Goal: Task Accomplishment & Management: Use online tool/utility

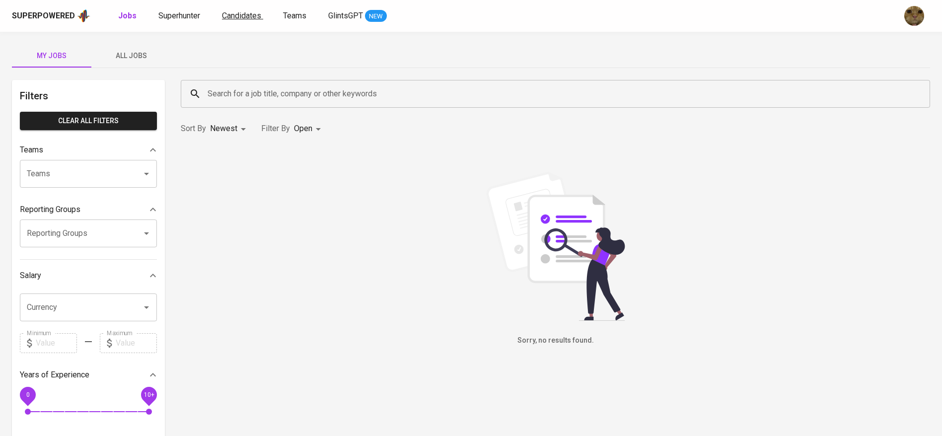
click at [241, 20] on link "Candidates" at bounding box center [242, 16] width 41 height 12
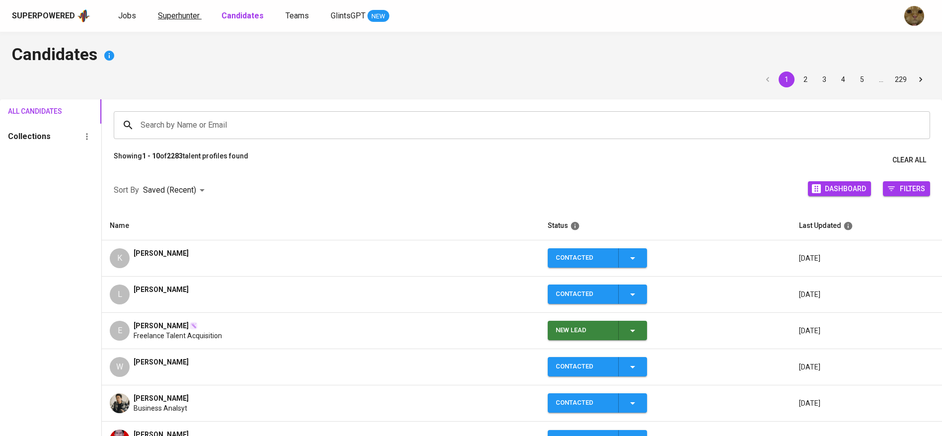
click at [188, 18] on span "Superhunter" at bounding box center [179, 15] width 42 height 9
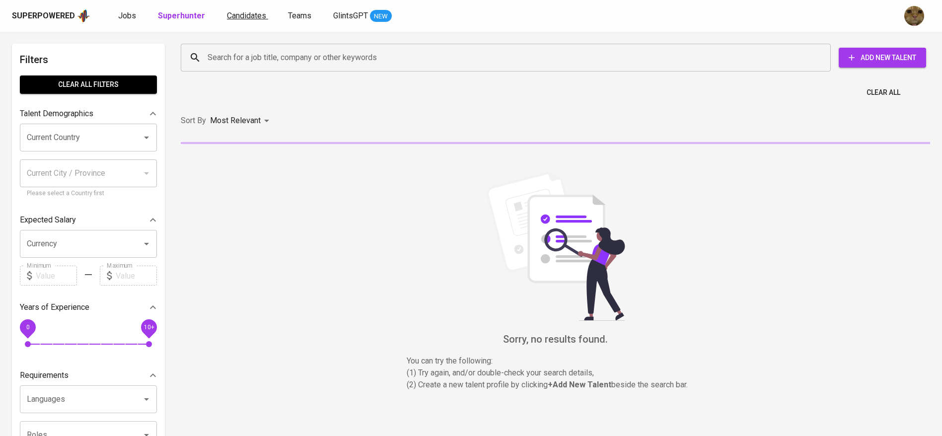
click at [229, 12] on span "Candidates" at bounding box center [246, 15] width 39 height 9
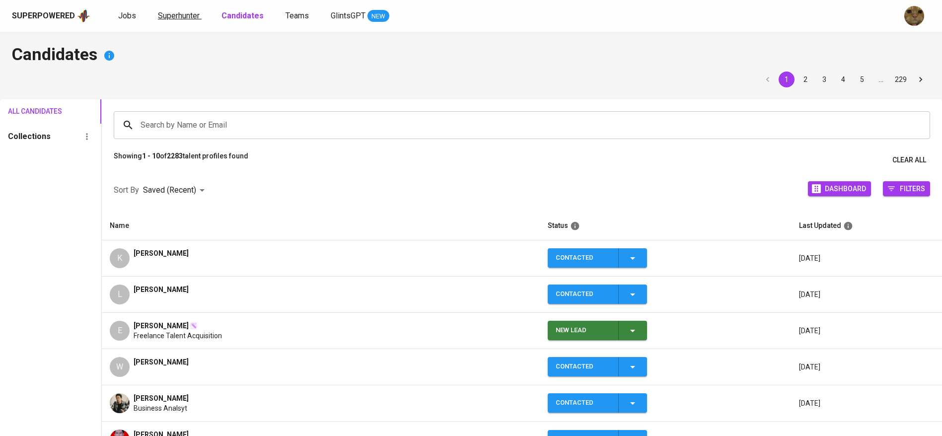
click at [185, 14] on span "Superhunter" at bounding box center [179, 15] width 42 height 9
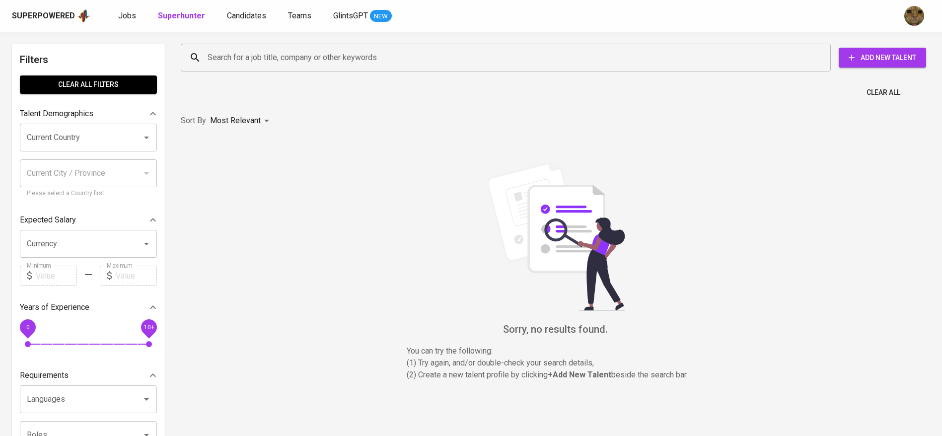
click at [243, 55] on input "Search for a job title, company or other keywords" at bounding box center [508, 57] width 606 height 19
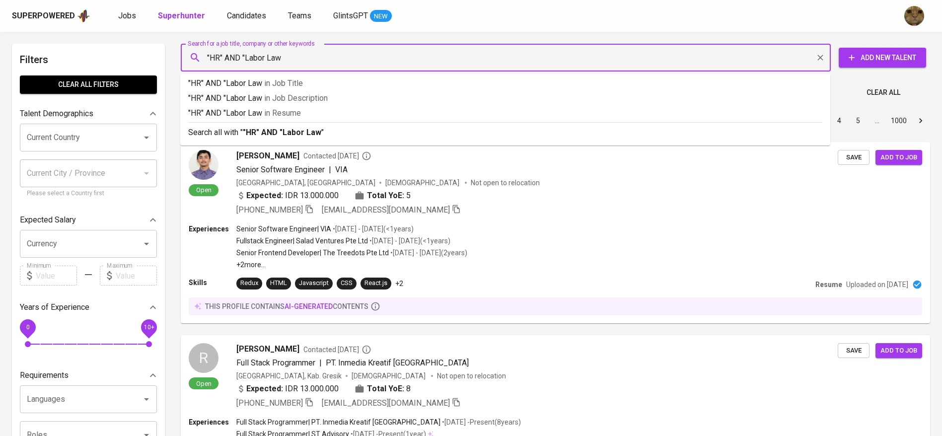
type input ""HR" AND "Labor Law""
click at [251, 128] on b ""HR" AND "Labor Law"" at bounding box center [283, 132] width 81 height 9
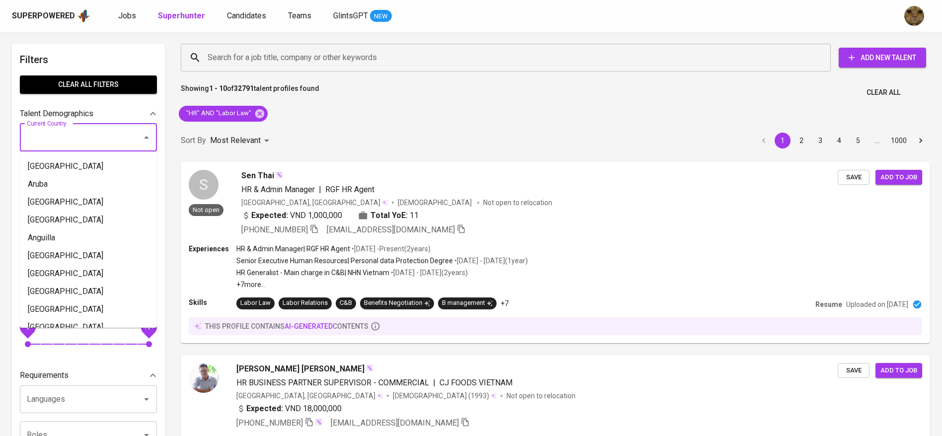
click at [87, 128] on input "Current Country" at bounding box center [74, 137] width 100 height 19
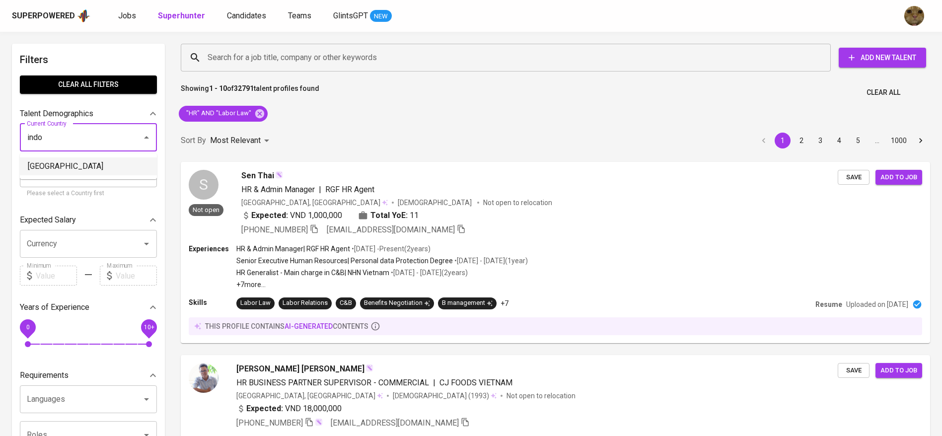
click at [51, 171] on li "Indonesia" at bounding box center [88, 166] width 137 height 18
type input "Indonesia"
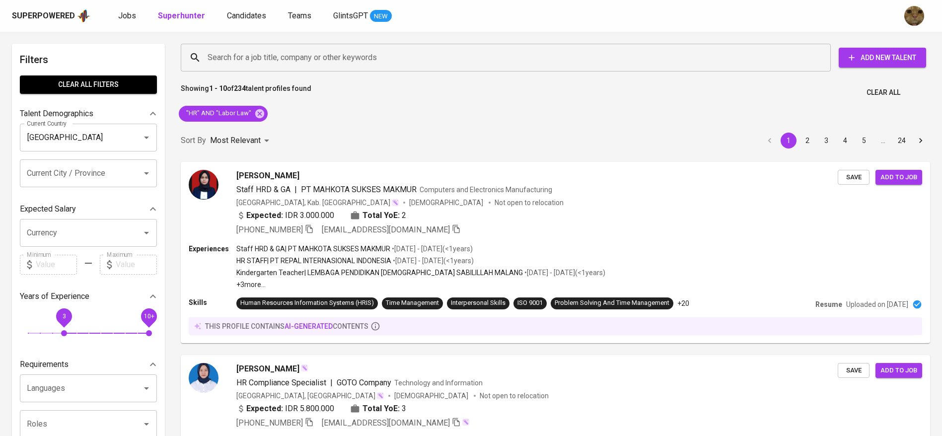
drag, startPoint x: 28, startPoint y: 315, endPoint x: 64, endPoint y: 319, distance: 36.5
click at [64, 319] on span "3" at bounding box center [64, 315] width 3 height 7
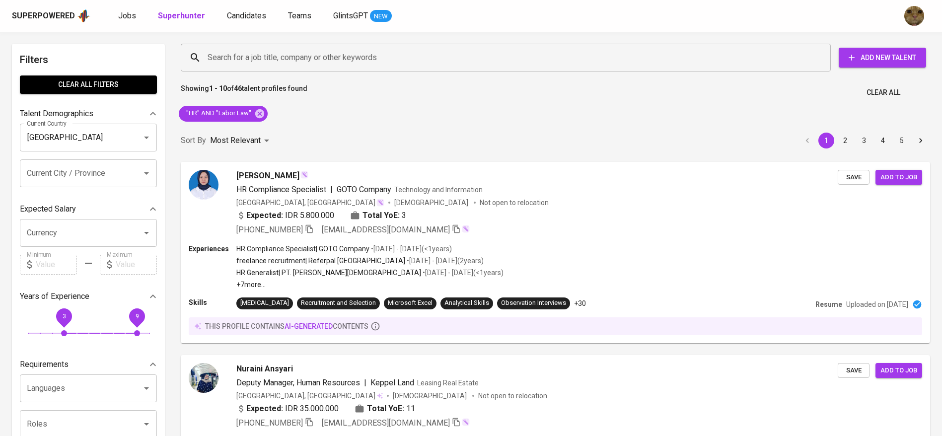
drag, startPoint x: 146, startPoint y: 313, endPoint x: 133, endPoint y: 314, distance: 13.5
click at [133, 314] on span "9" at bounding box center [137, 316] width 22 height 22
click at [122, 317] on div "3 9" at bounding box center [88, 324] width 137 height 36
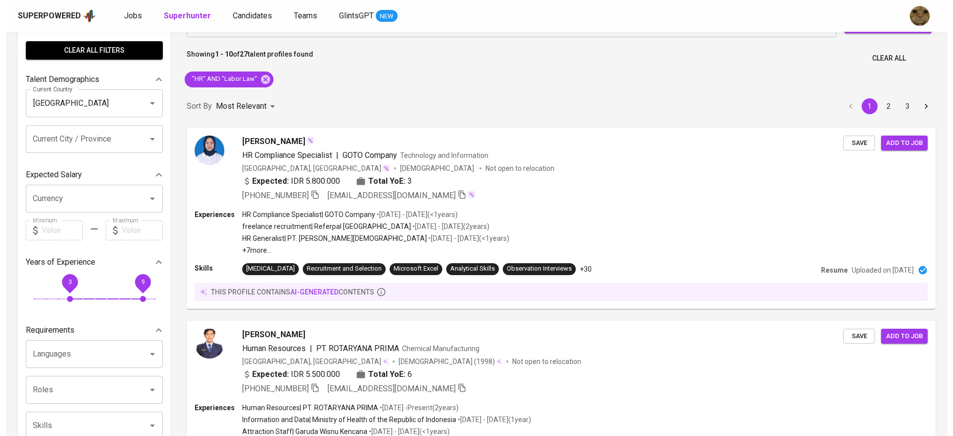
scroll to position [36, 0]
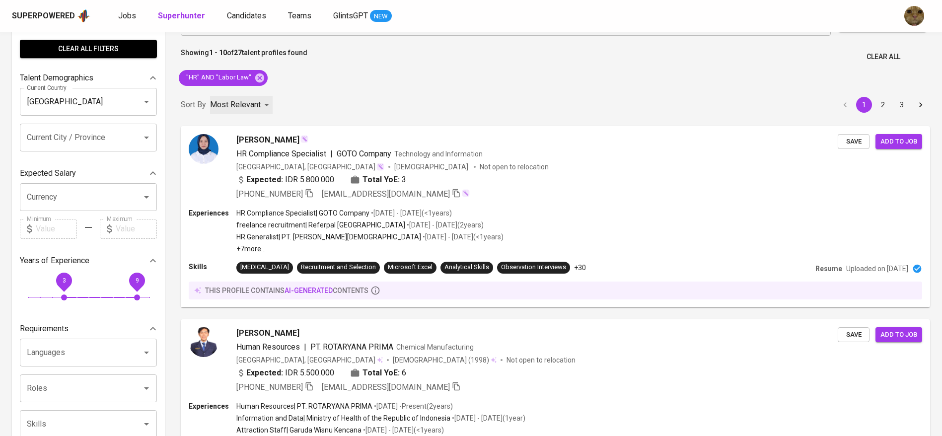
click at [237, 111] on div "Most Relevant" at bounding box center [241, 105] width 63 height 18
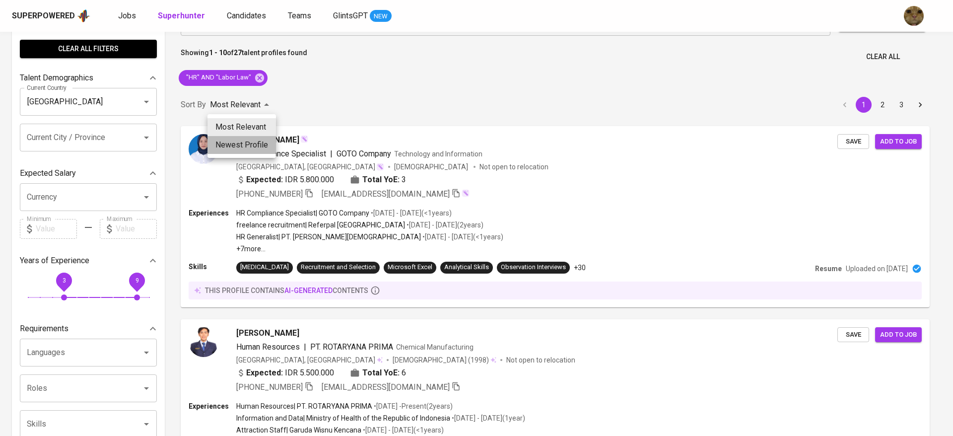
click at [225, 141] on li "Newest Profile" at bounding box center [242, 145] width 69 height 18
type input "PROFILE_CREATION"
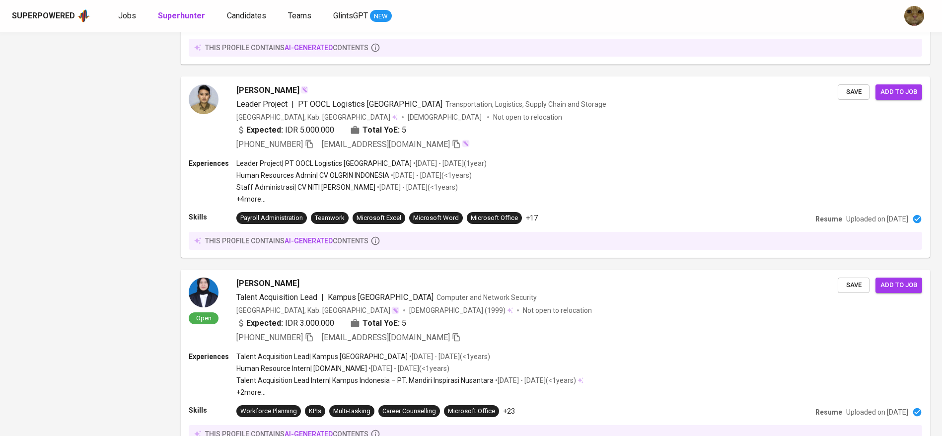
scroll to position [34, 0]
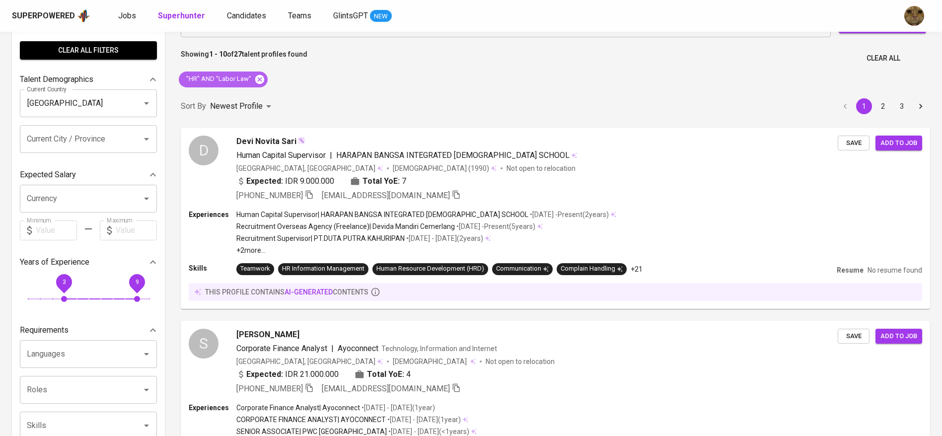
click at [258, 82] on icon at bounding box center [259, 78] width 9 height 9
click at [237, 52] on b "27" at bounding box center [238, 54] width 8 height 8
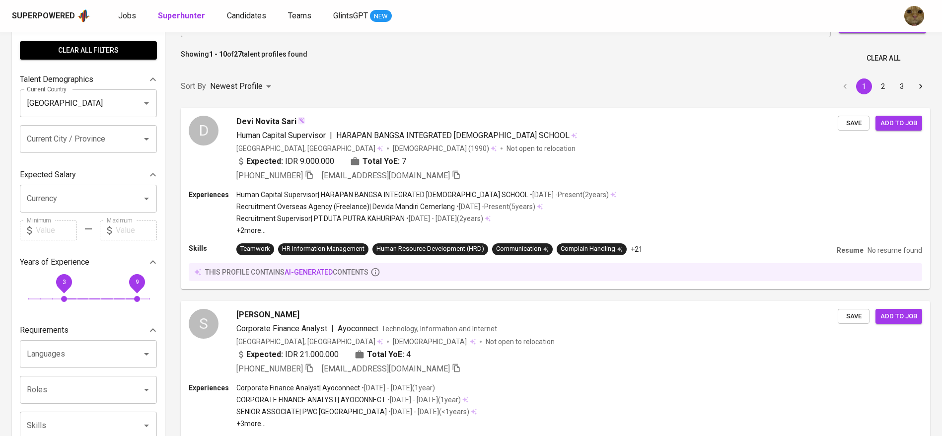
click at [237, 33] on input "Search for a job title, company or other keywords" at bounding box center [508, 23] width 606 height 19
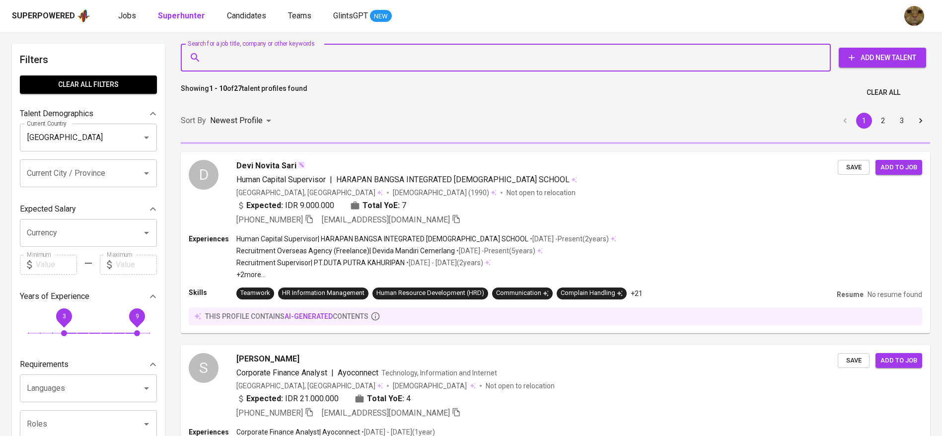
type input "*"
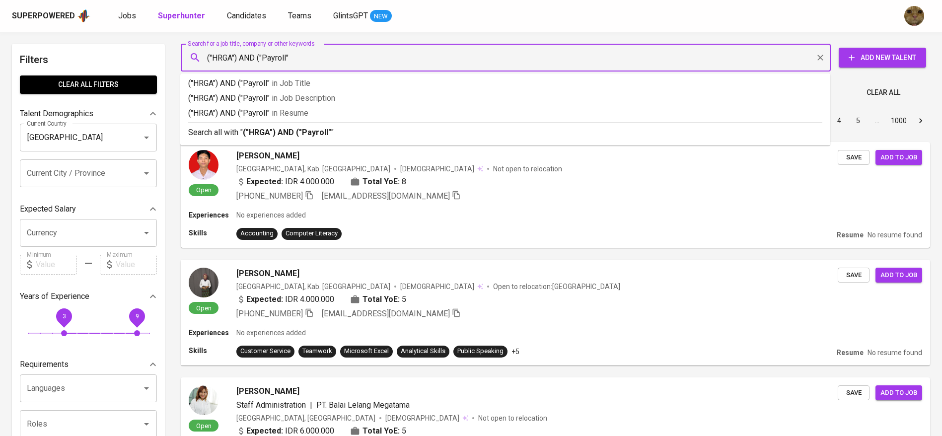
type input "("HRGA") AND ("Payroll")"
click at [252, 133] on b "("HRGA") AND ("Payroll")" at bounding box center [288, 132] width 91 height 9
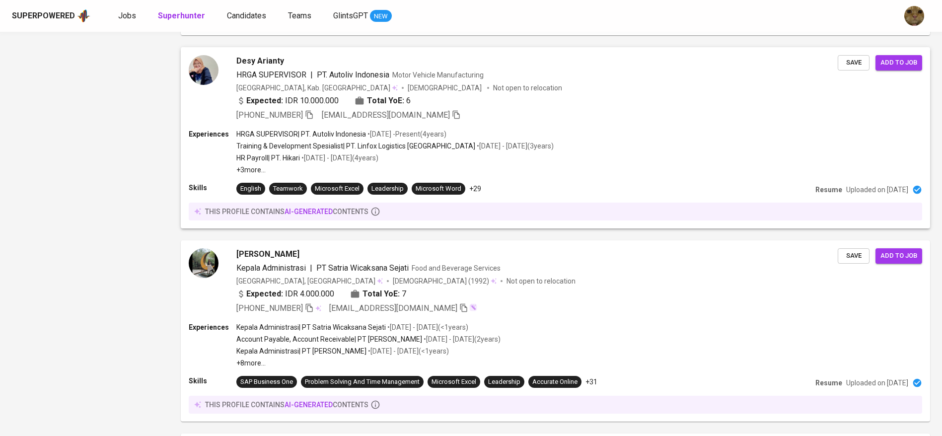
scroll to position [1480, 0]
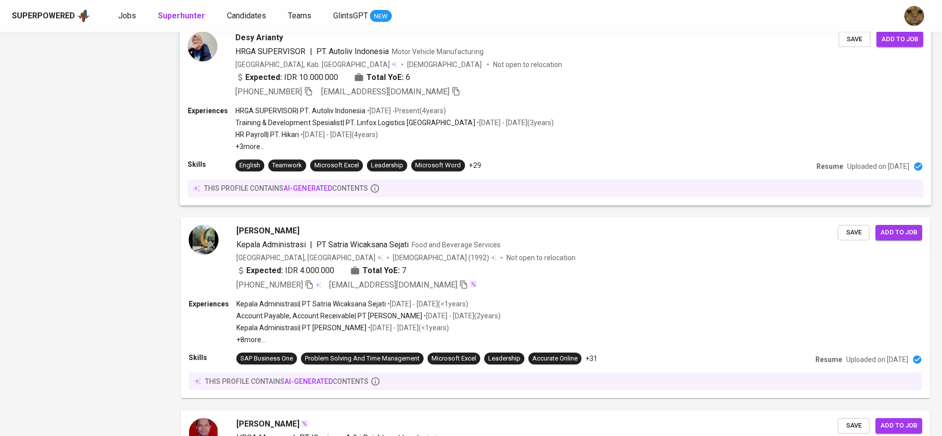
click at [473, 136] on div "HR Payroll | PT. Hikari • Aug 2013 - Nov 2017 ( 4 years )" at bounding box center [394, 135] width 318 height 10
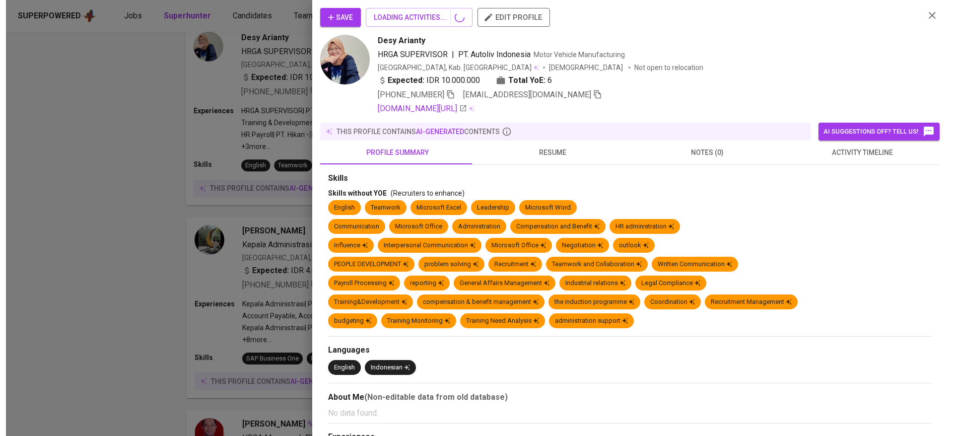
scroll to position [1679, 0]
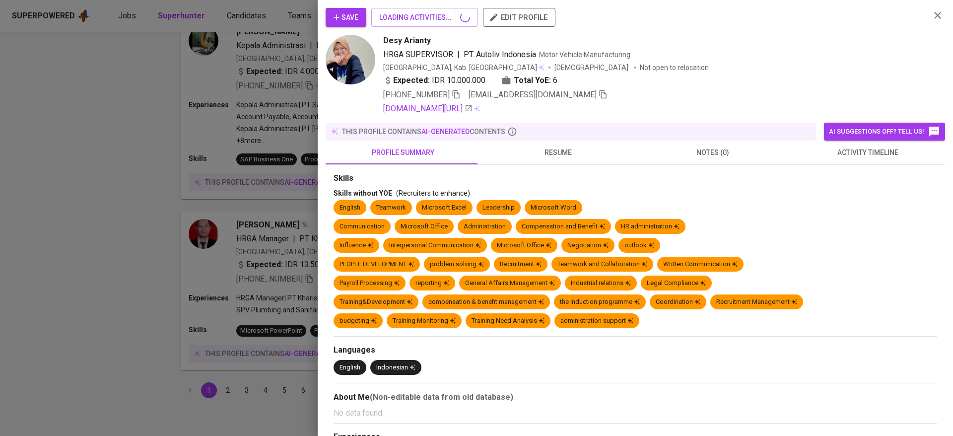
click at [549, 137] on div "this profile contains AI-generated contents" at bounding box center [571, 132] width 491 height 18
click at [553, 155] on span "resume" at bounding box center [558, 152] width 143 height 12
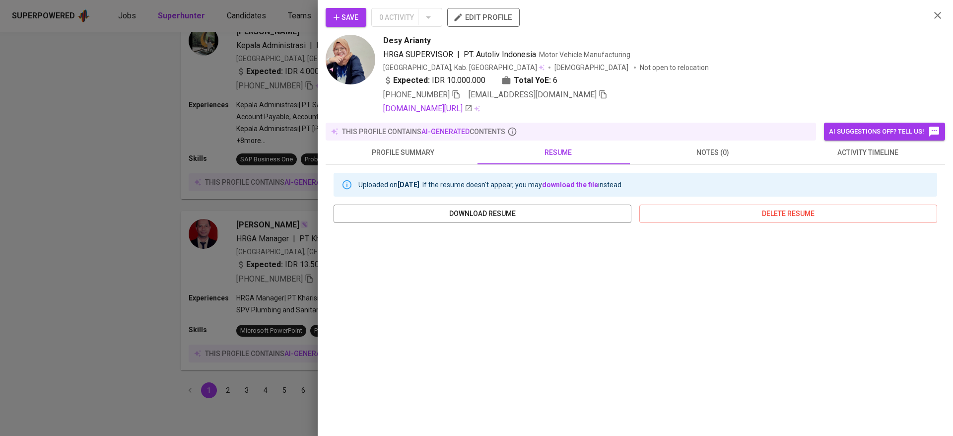
scroll to position [109, 0]
click at [862, 161] on button "activity timeline" at bounding box center [867, 153] width 155 height 24
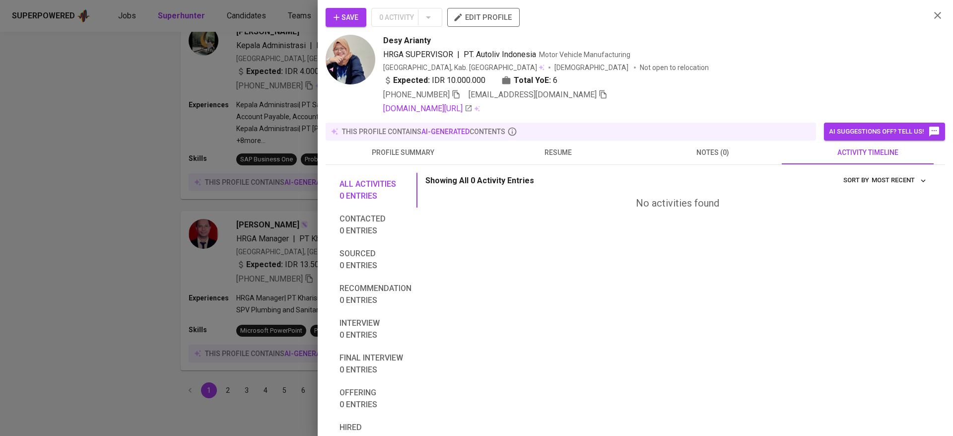
click at [569, 153] on span "resume" at bounding box center [558, 152] width 143 height 12
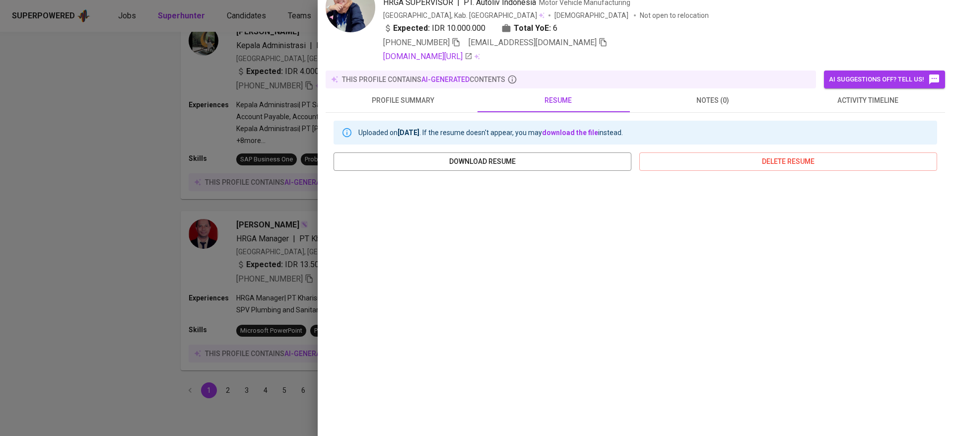
scroll to position [92, 0]
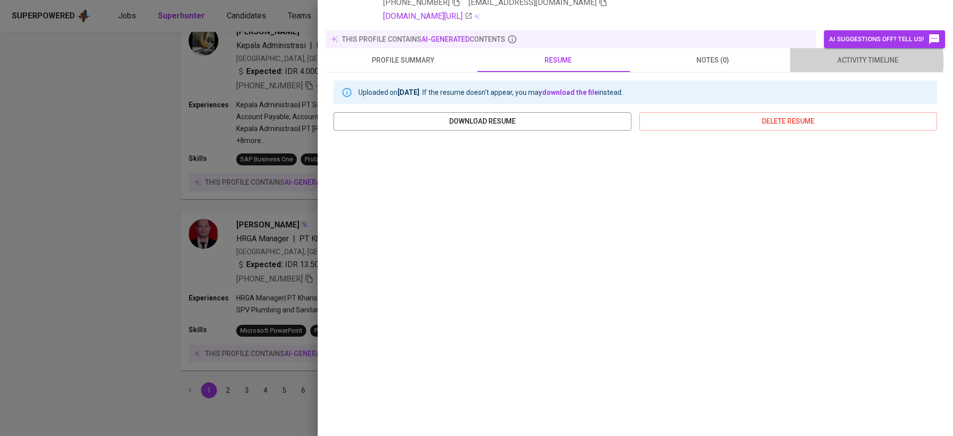
click at [844, 62] on span "activity timeline" at bounding box center [867, 60] width 143 height 12
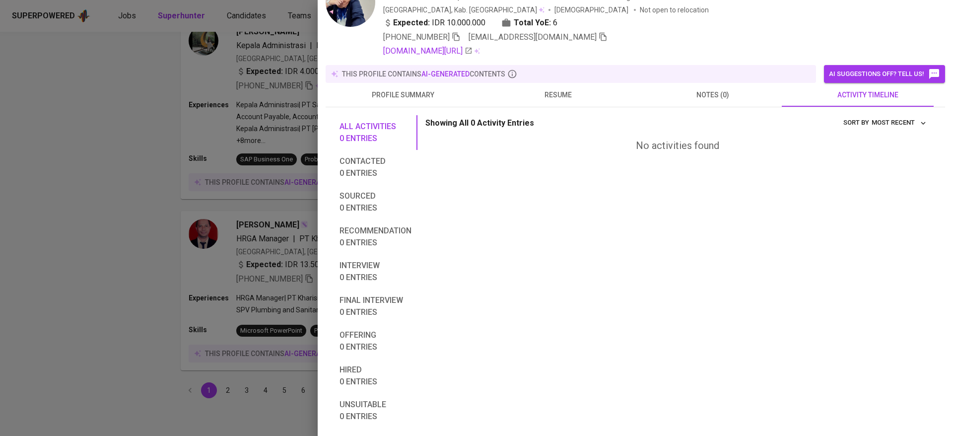
scroll to position [0, 0]
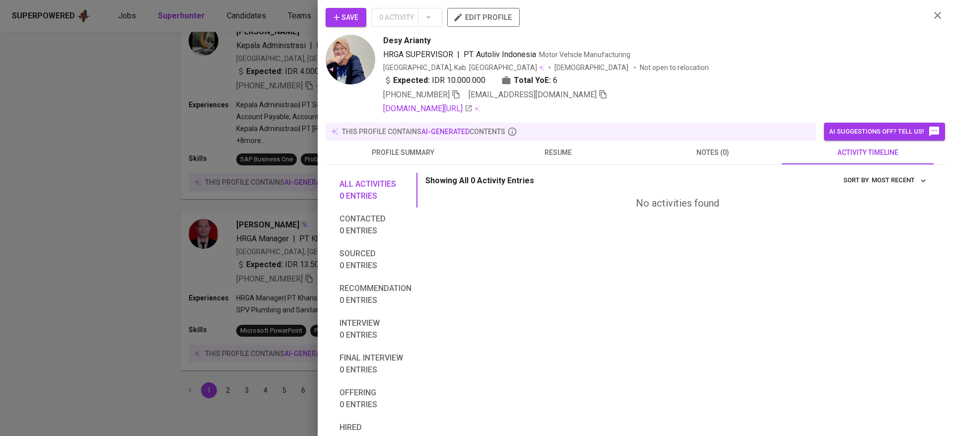
click at [357, 10] on button "Save" at bounding box center [346, 17] width 41 height 19
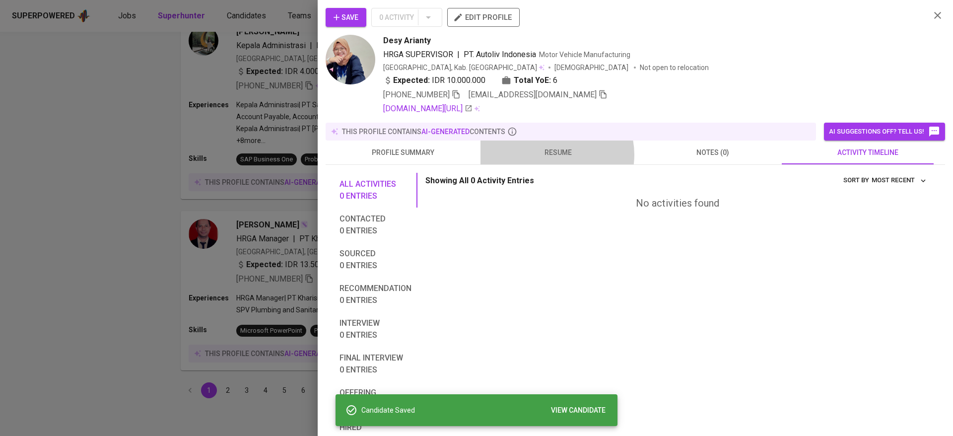
click at [552, 154] on span "resume" at bounding box center [558, 152] width 143 height 12
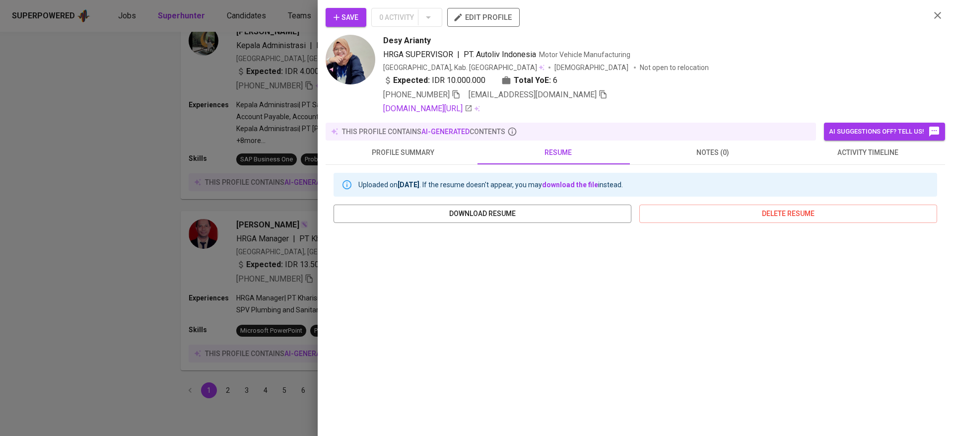
click at [811, 151] on span "activity timeline" at bounding box center [867, 152] width 143 height 12
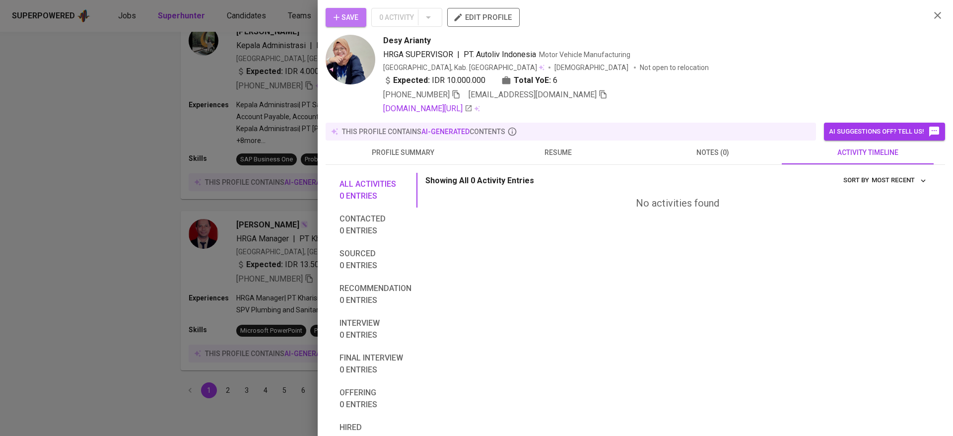
click at [342, 17] on span "Save" at bounding box center [346, 17] width 25 height 12
click at [224, 283] on div at bounding box center [476, 218] width 953 height 436
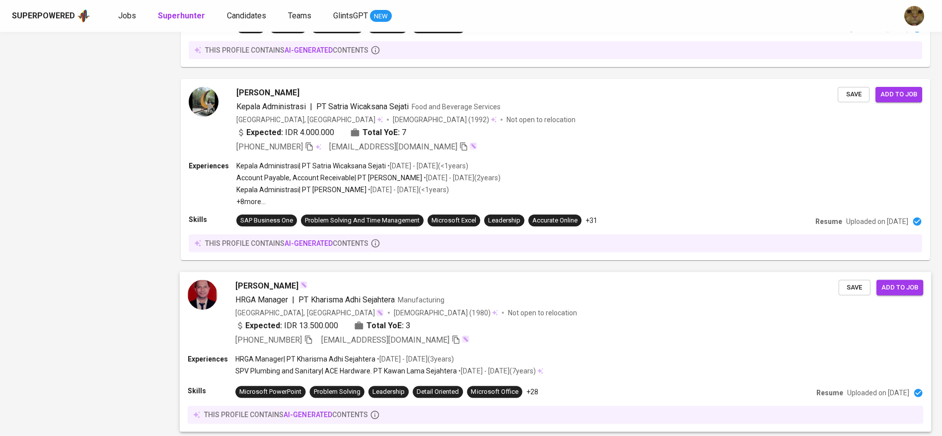
scroll to position [1618, 0]
click at [540, 138] on div "Expected: IDR 4.000.000 Total YoE: 7" at bounding box center [536, 134] width 603 height 14
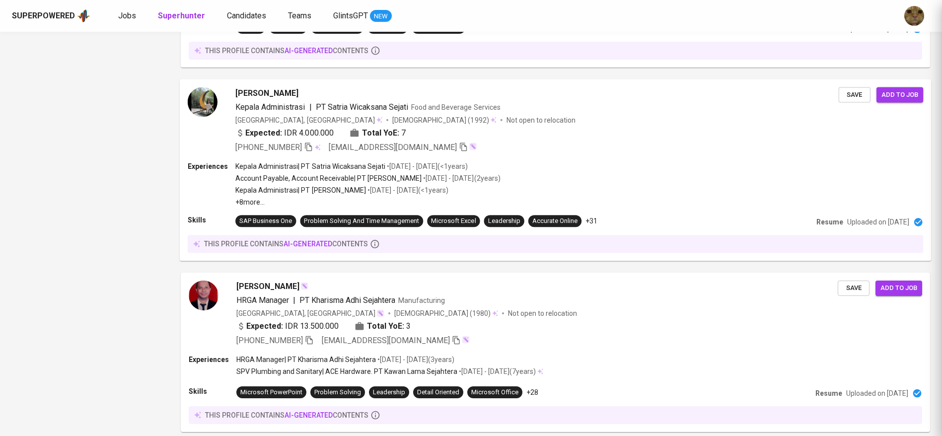
click at [548, 129] on div at bounding box center [471, 218] width 942 height 436
click at [478, 123] on div at bounding box center [471, 218] width 942 height 436
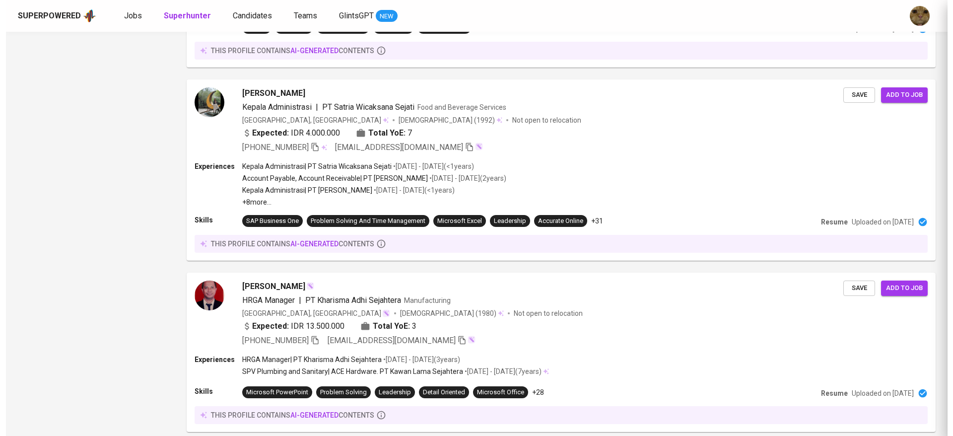
scroll to position [1452, 0]
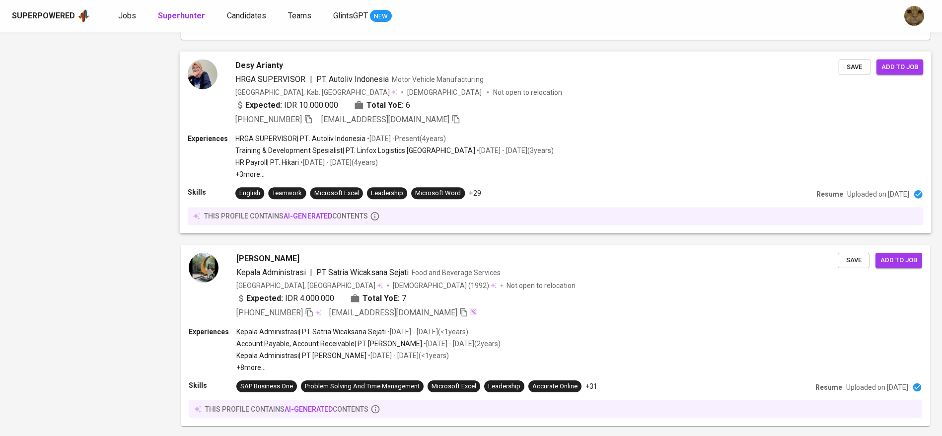
click at [477, 115] on div "+62 811-1779-511 arianty1612@gmail.com" at bounding box center [536, 120] width 603 height 12
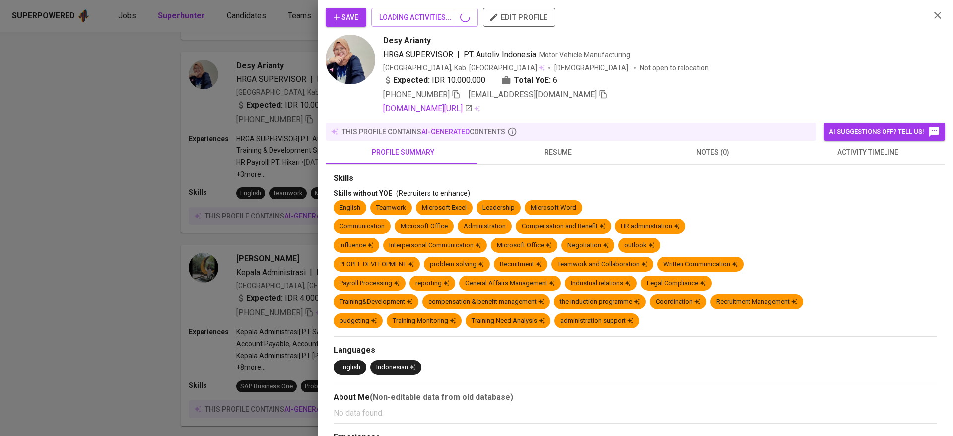
click at [536, 145] on button "resume" at bounding box center [558, 153] width 155 height 24
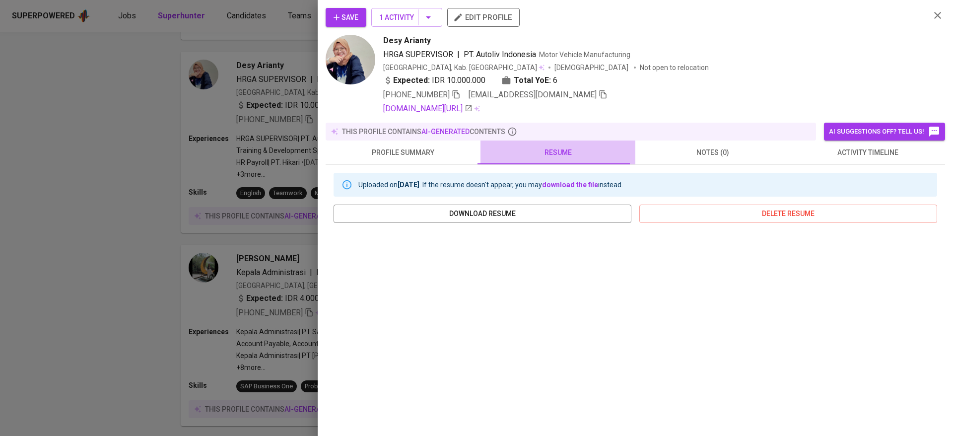
click at [557, 152] on span "resume" at bounding box center [558, 152] width 143 height 12
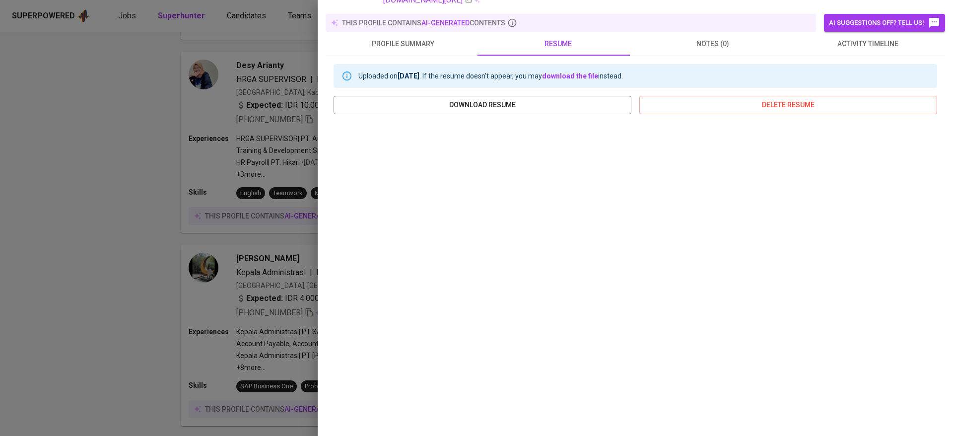
scroll to position [0, 0]
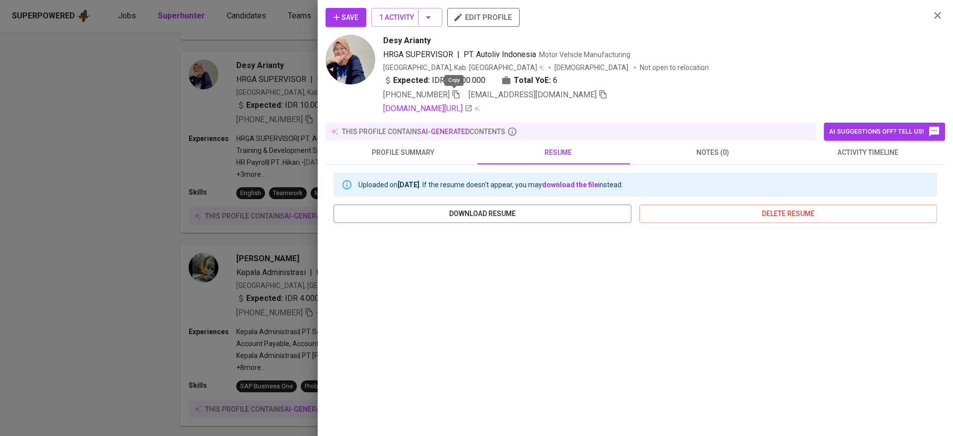
click at [455, 91] on icon "button" at bounding box center [456, 94] width 9 height 9
click at [455, 92] on icon "button" at bounding box center [456, 94] width 7 height 8
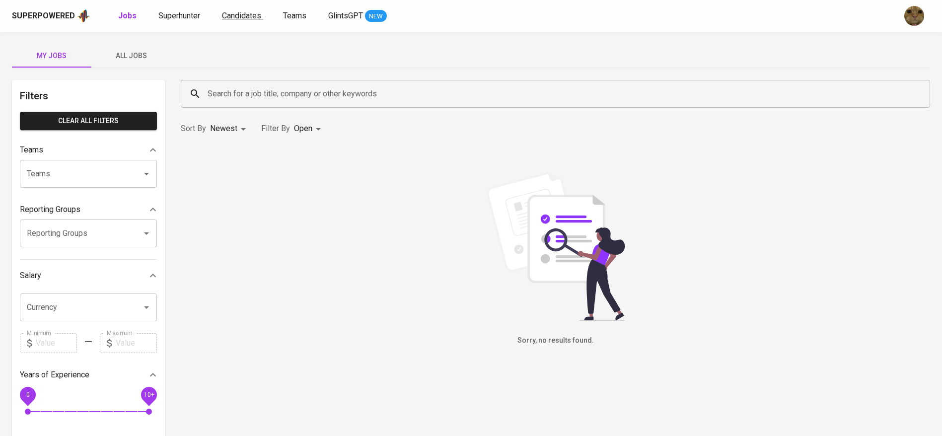
click at [244, 15] on span "Candidates" at bounding box center [241, 15] width 39 height 9
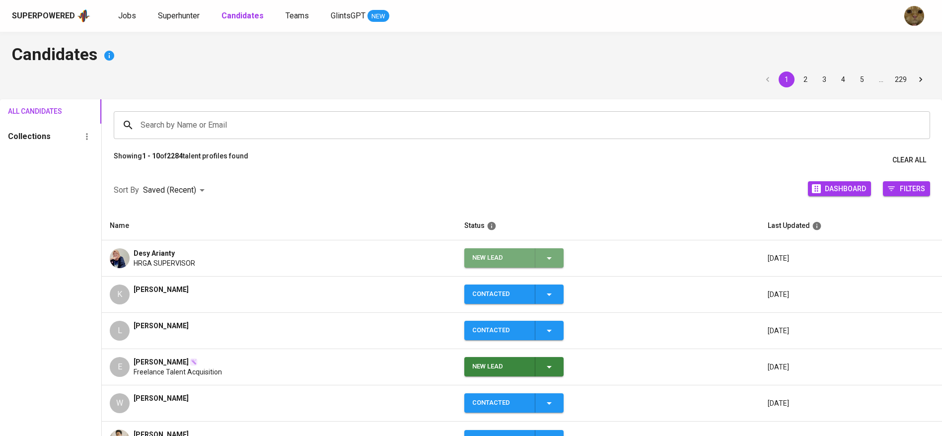
click at [555, 252] on icon "button" at bounding box center [549, 258] width 12 height 12
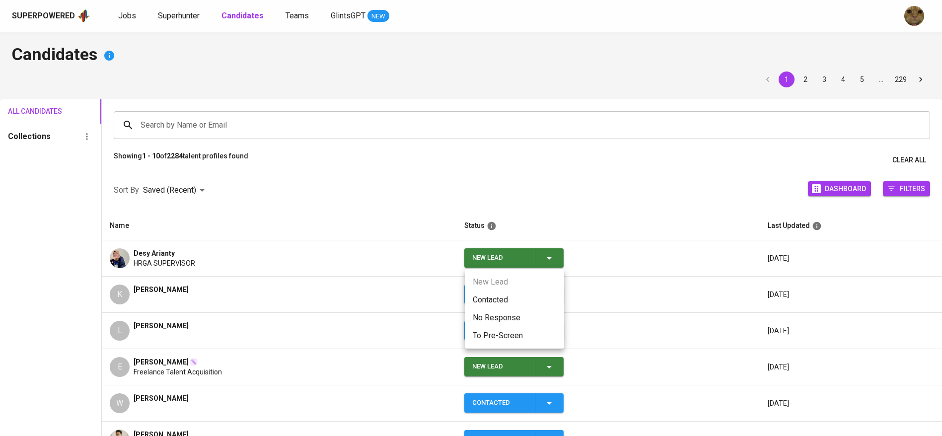
click at [486, 302] on li "Contacted" at bounding box center [514, 300] width 99 height 18
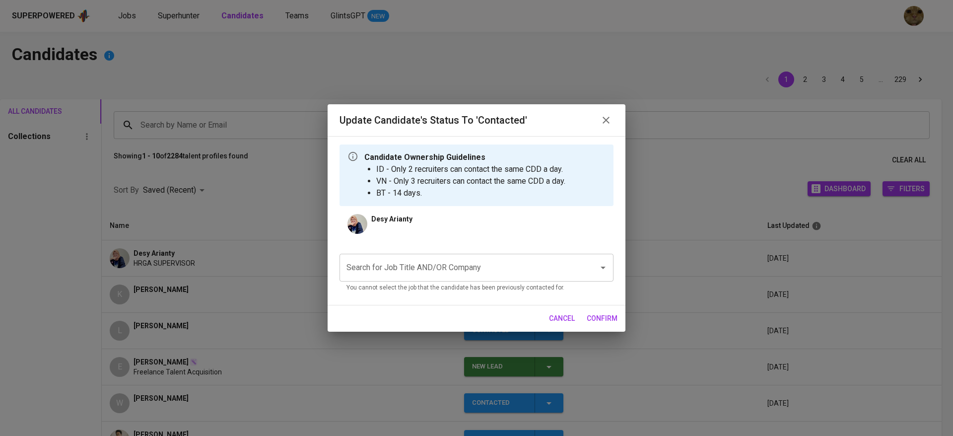
click at [380, 254] on div "Search for Job Title AND/OR Company" at bounding box center [477, 268] width 274 height 28
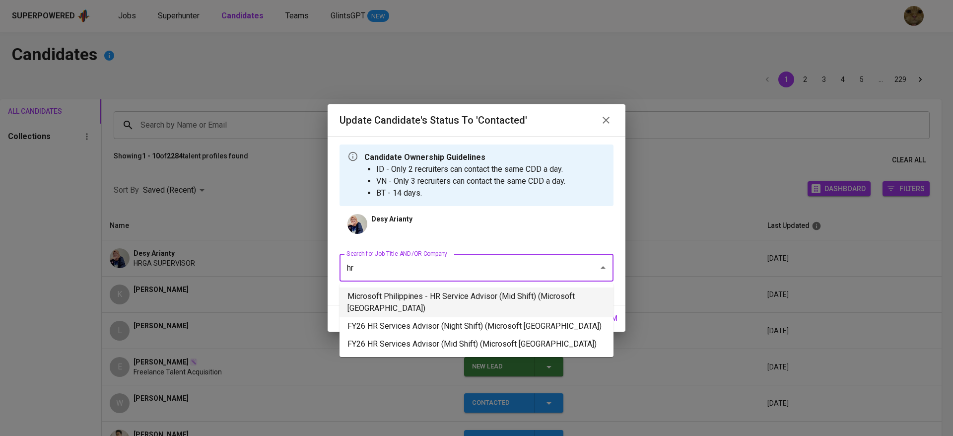
click at [383, 295] on li "Microsoft Philippines - HR Service Advisor (Mid Shift) (Microsoft [GEOGRAPHIC_D…" at bounding box center [477, 302] width 274 height 30
type input "hr"
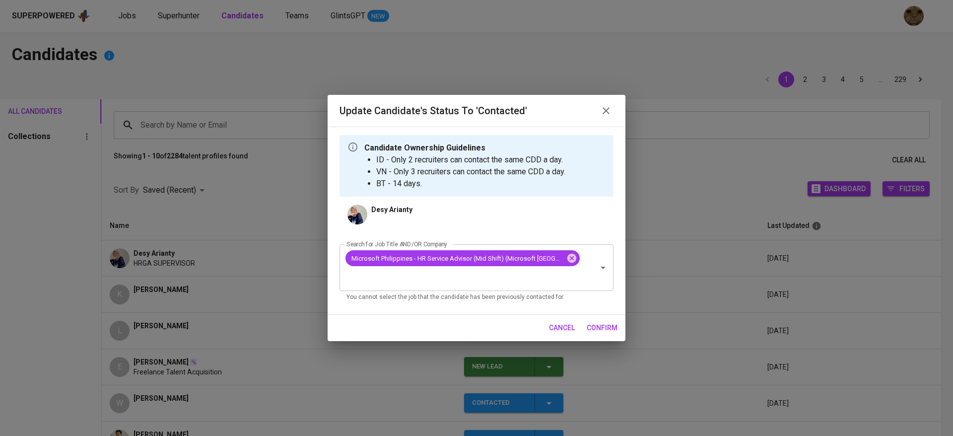
click at [611, 333] on span "confirm" at bounding box center [602, 328] width 31 height 12
